Goal: Task Accomplishment & Management: Manage account settings

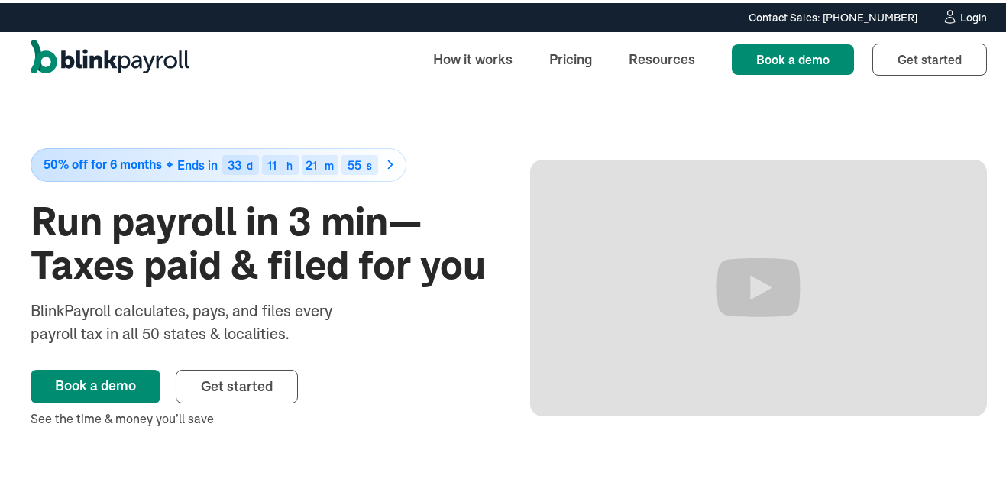
click at [960, 9] on div "Login" at bounding box center [973, 14] width 27 height 11
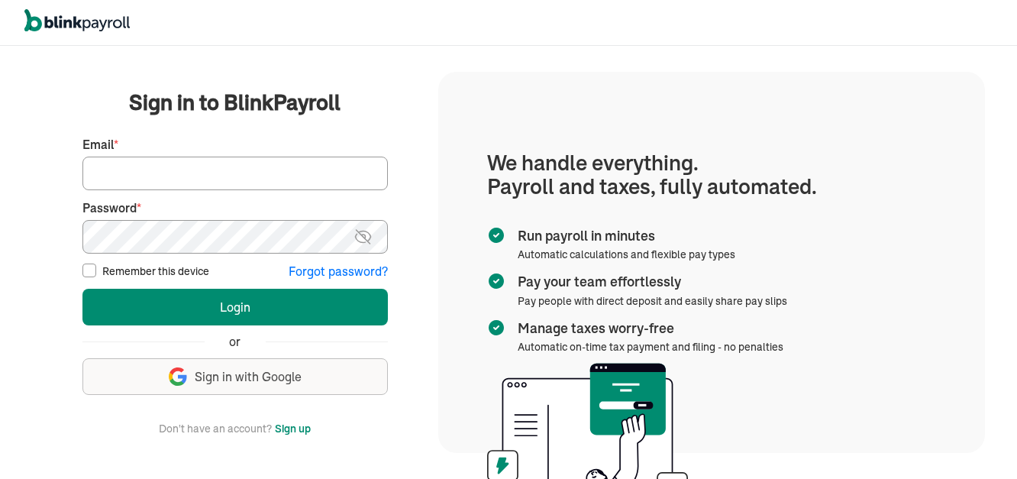
click at [117, 182] on input "Email *" at bounding box center [234, 174] width 305 height 34
type input "hbrazeal13@gmail.com"
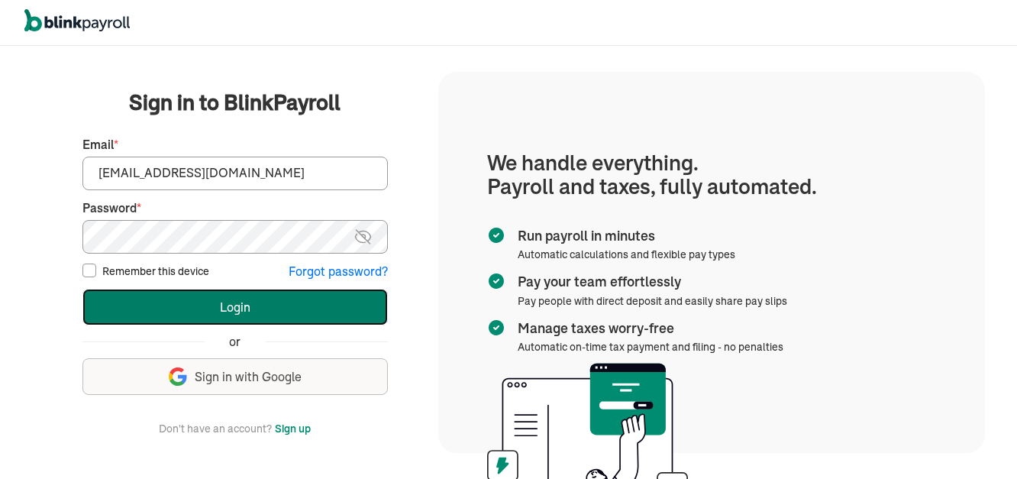
click at [252, 305] on button "Login" at bounding box center [234, 307] width 305 height 37
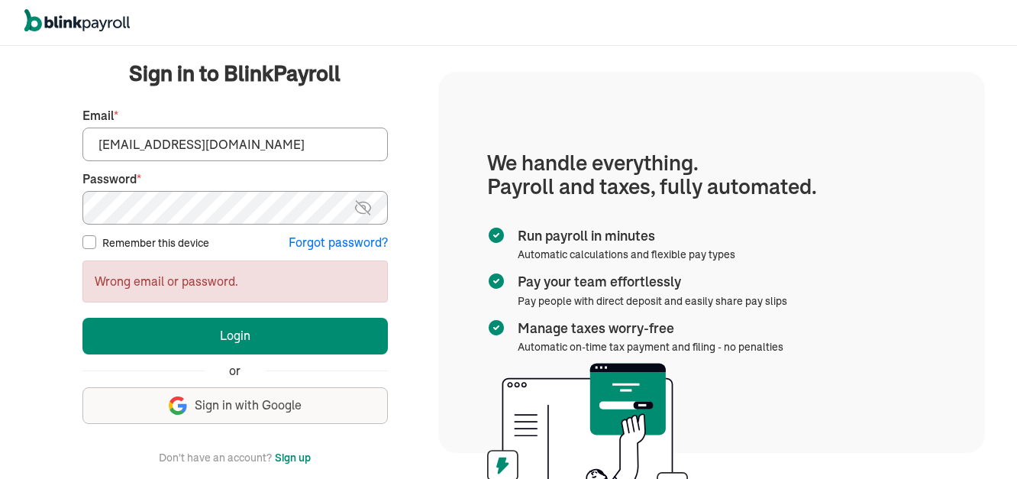
click at [358, 215] on img at bounding box center [363, 208] width 19 height 18
click at [357, 206] on img at bounding box center [363, 208] width 18 height 18
click at [367, 212] on img at bounding box center [363, 208] width 19 height 18
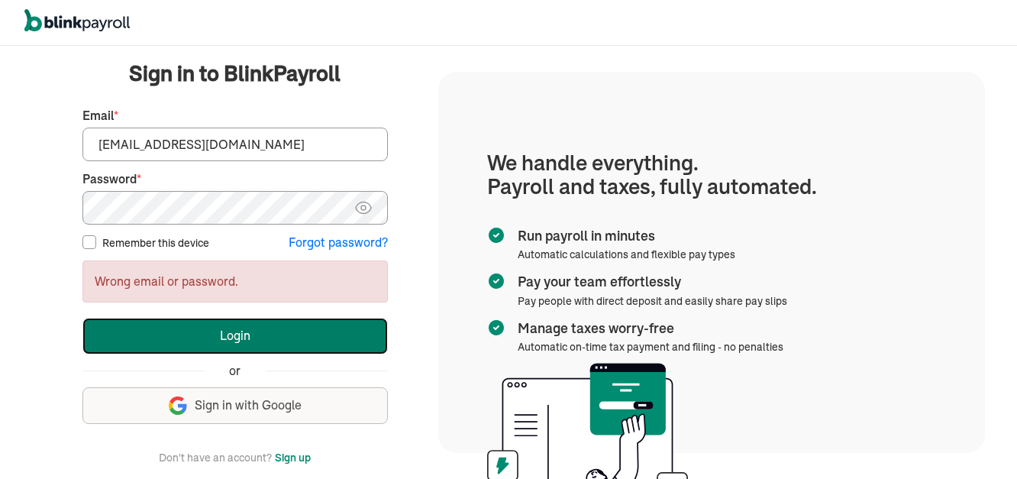
click at [227, 334] on button "Login" at bounding box center [234, 336] width 305 height 37
